Goal: Navigation & Orientation: Find specific page/section

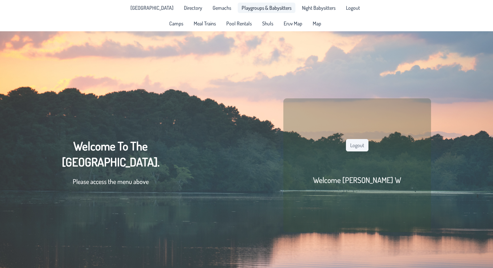
click at [258, 9] on span "Playgroups & Babysitters" at bounding box center [267, 7] width 50 height 5
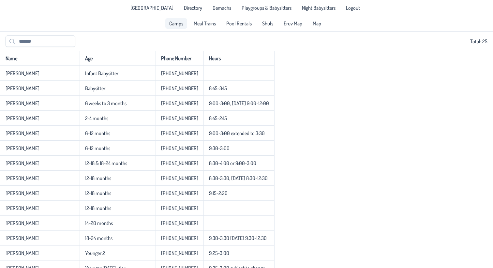
click at [177, 23] on span "Camps" at bounding box center [176, 23] width 14 height 5
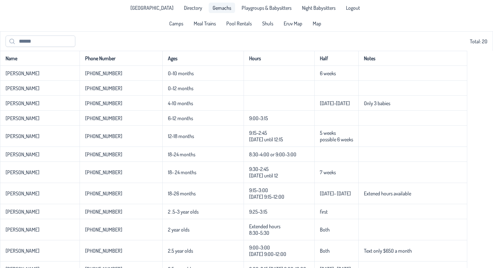
click at [213, 7] on span "Gemachs" at bounding box center [222, 7] width 19 height 5
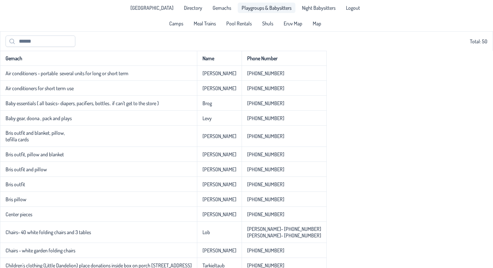
click at [245, 9] on span "Playgroups & Babysitters" at bounding box center [267, 7] width 50 height 5
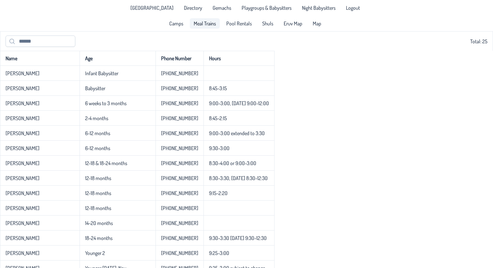
click at [204, 25] on span "Meal Trains" at bounding box center [205, 23] width 22 height 5
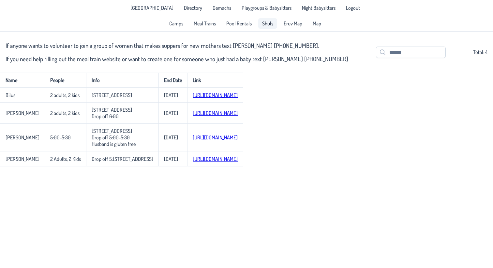
click at [269, 22] on span "Shuls" at bounding box center [267, 23] width 11 height 5
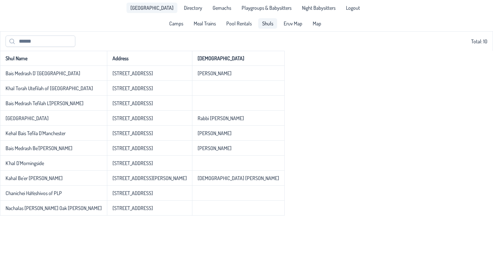
click at [162, 11] on link "[GEOGRAPHIC_DATA]" at bounding box center [152, 8] width 51 height 10
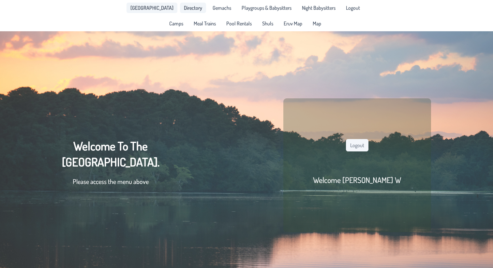
click at [197, 8] on link "Directory" at bounding box center [193, 8] width 26 height 10
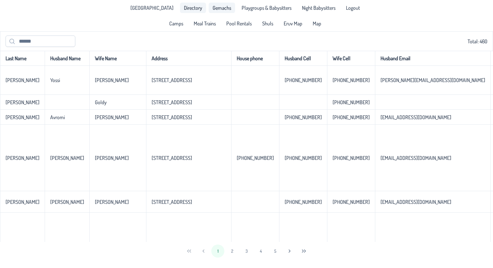
click at [219, 10] on span "Gemachs" at bounding box center [222, 7] width 19 height 5
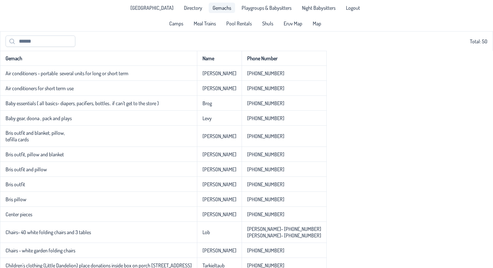
click at [246, 13] on div "[GEOGRAPHIC_DATA] Directory Gemachs Playgroups & Babysitters Night Babysitters …" at bounding box center [247, 8] width 248 height 16
click at [247, 9] on span "Playgroups & Babysitters" at bounding box center [267, 7] width 50 height 5
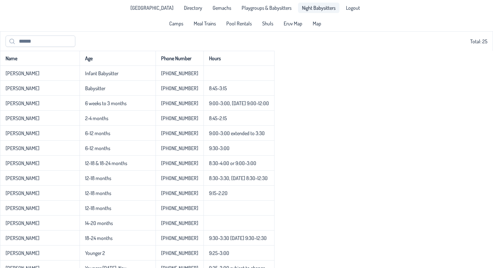
click at [313, 9] on span "Night Babysitters" at bounding box center [319, 7] width 34 height 5
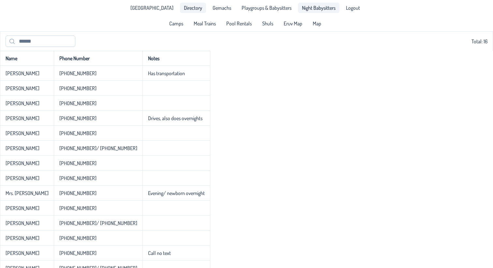
click at [184, 6] on span "Directory" at bounding box center [193, 7] width 18 height 5
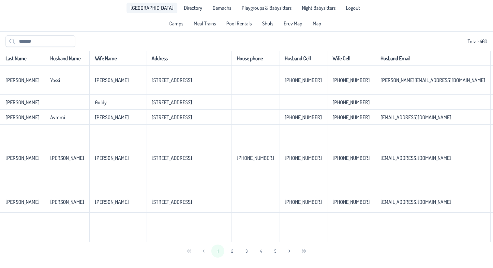
click at [157, 6] on span "[GEOGRAPHIC_DATA]" at bounding box center [151, 7] width 43 height 5
